Goal: Find specific page/section: Find specific page/section

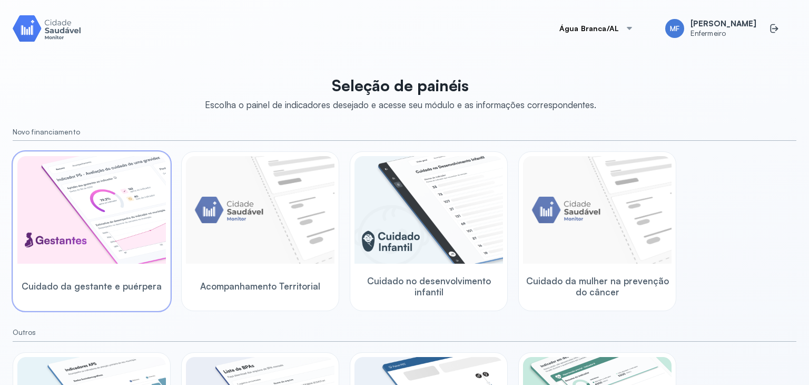
click at [97, 262] on img at bounding box center [91, 209] width 149 height 107
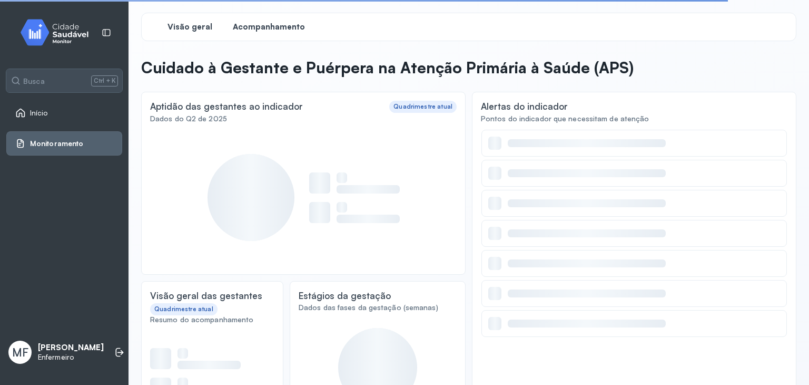
click at [254, 27] on span "Acompanhamento" at bounding box center [269, 27] width 72 height 10
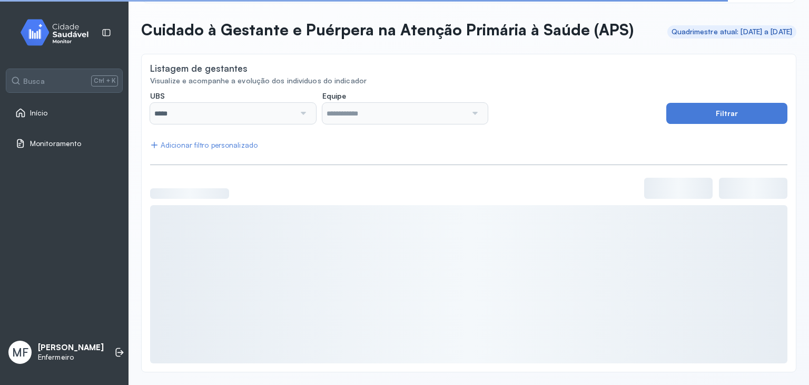
scroll to position [57, 0]
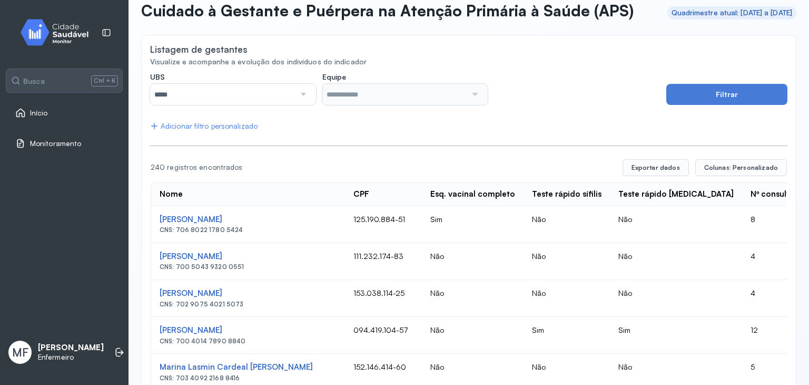
click at [306, 105] on div at bounding box center [302, 94] width 15 height 21
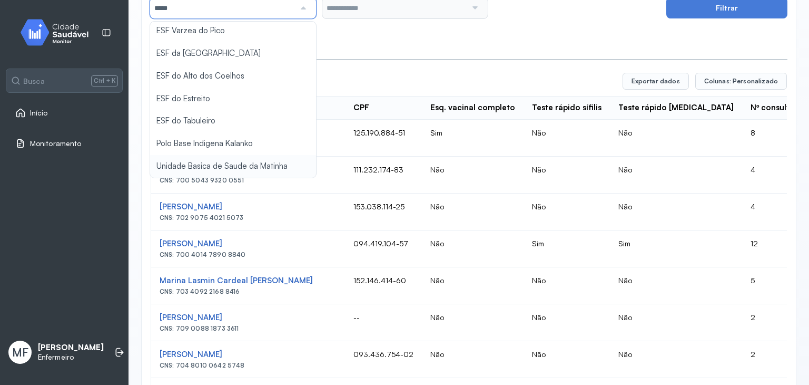
scroll to position [162, 0]
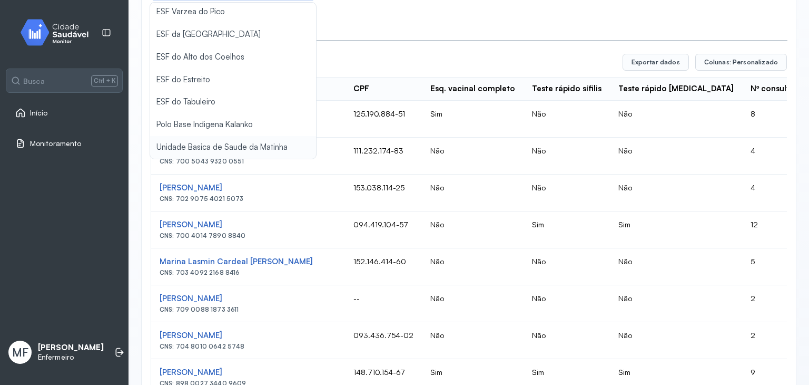
type input "*****"
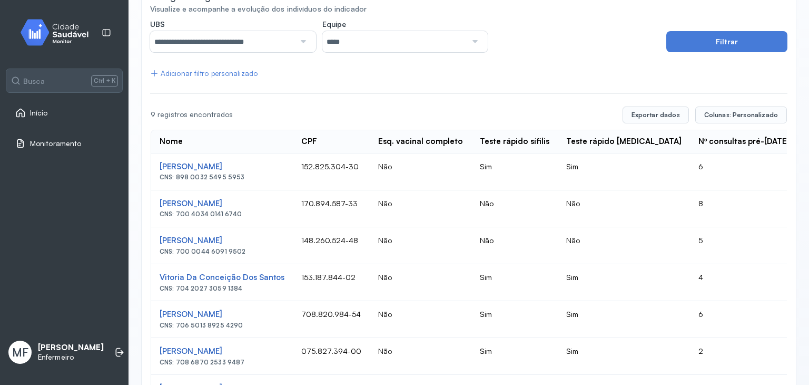
scroll to position [110, 0]
click at [230, 78] on div "Adicionar filtro personalizado" at bounding box center [203, 73] width 107 height 9
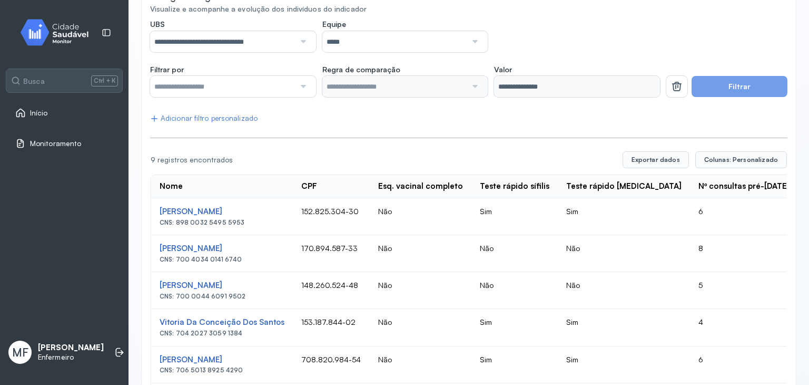
click at [231, 123] on div "Adicionar filtro personalizado" at bounding box center [203, 118] width 107 height 9
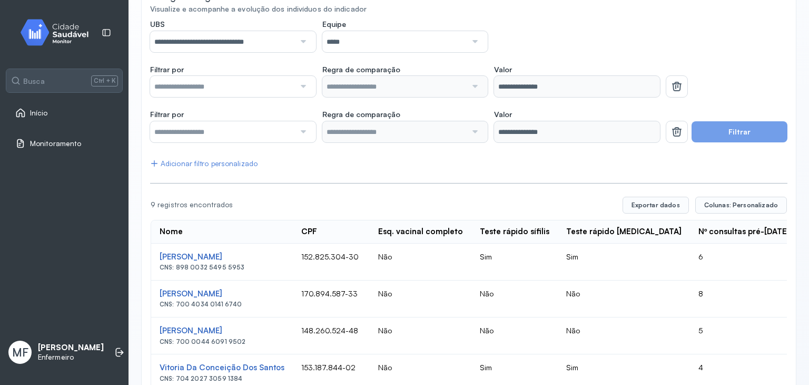
click at [209, 168] on div "Adicionar filtro personalizado" at bounding box center [203, 163] width 107 height 9
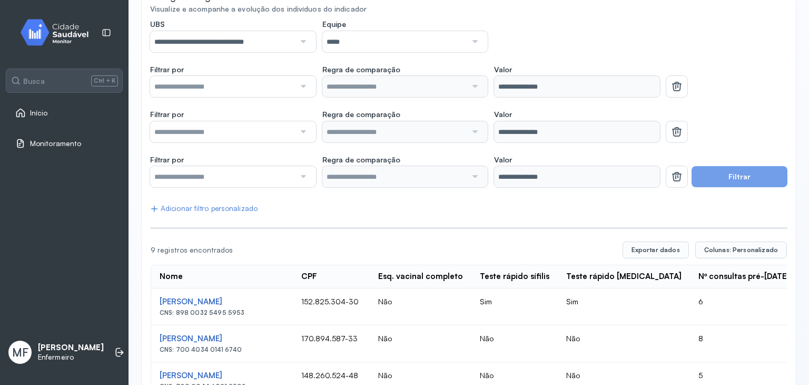
click at [256, 97] on input "text" at bounding box center [222, 86] width 145 height 21
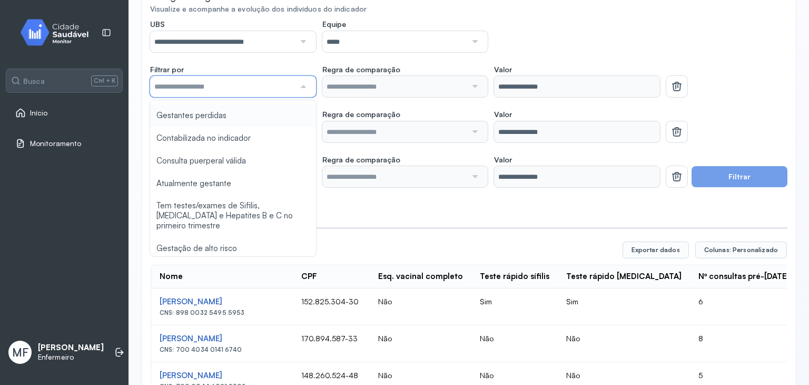
scroll to position [576, 0]
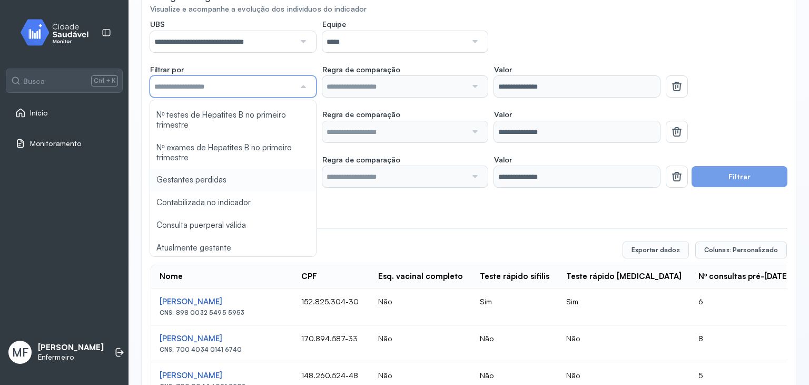
type input "*******"
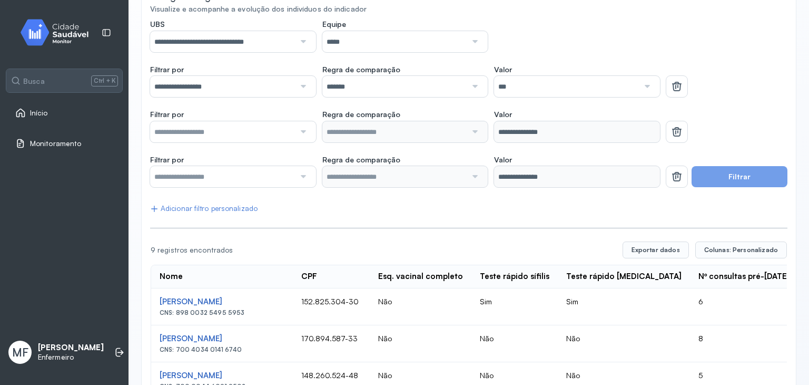
click at [206, 178] on div "**********" at bounding box center [469, 320] width 638 height 602
click at [734, 187] on button "Filtrar" at bounding box center [740, 176] width 96 height 21
click at [726, 187] on button "Filtrar" at bounding box center [740, 176] width 96 height 21
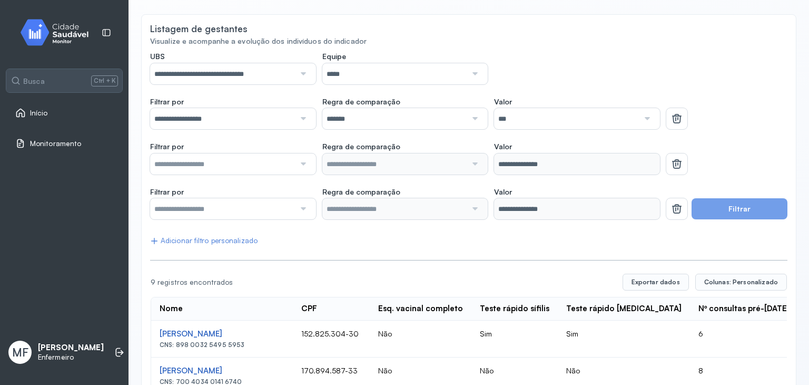
scroll to position [0, 0]
